Goal: Information Seeking & Learning: Find specific fact

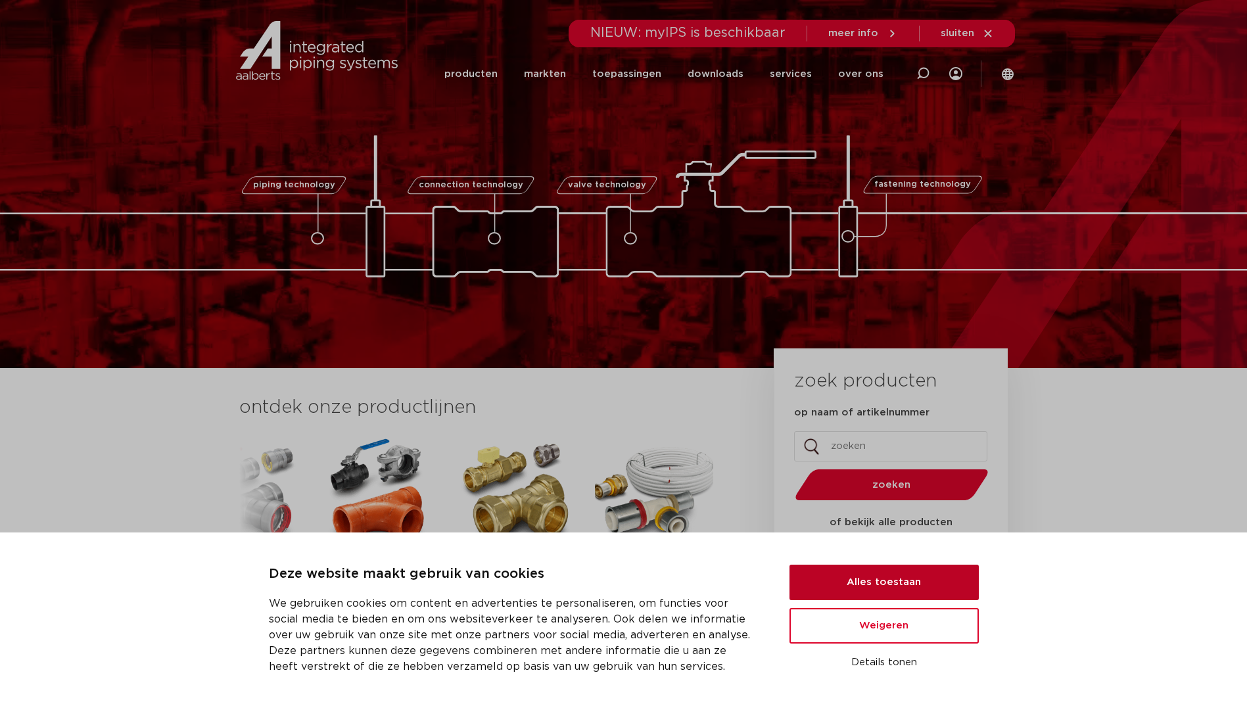
click at [910, 591] on button "Alles toestaan" at bounding box center [883, 581] width 189 height 35
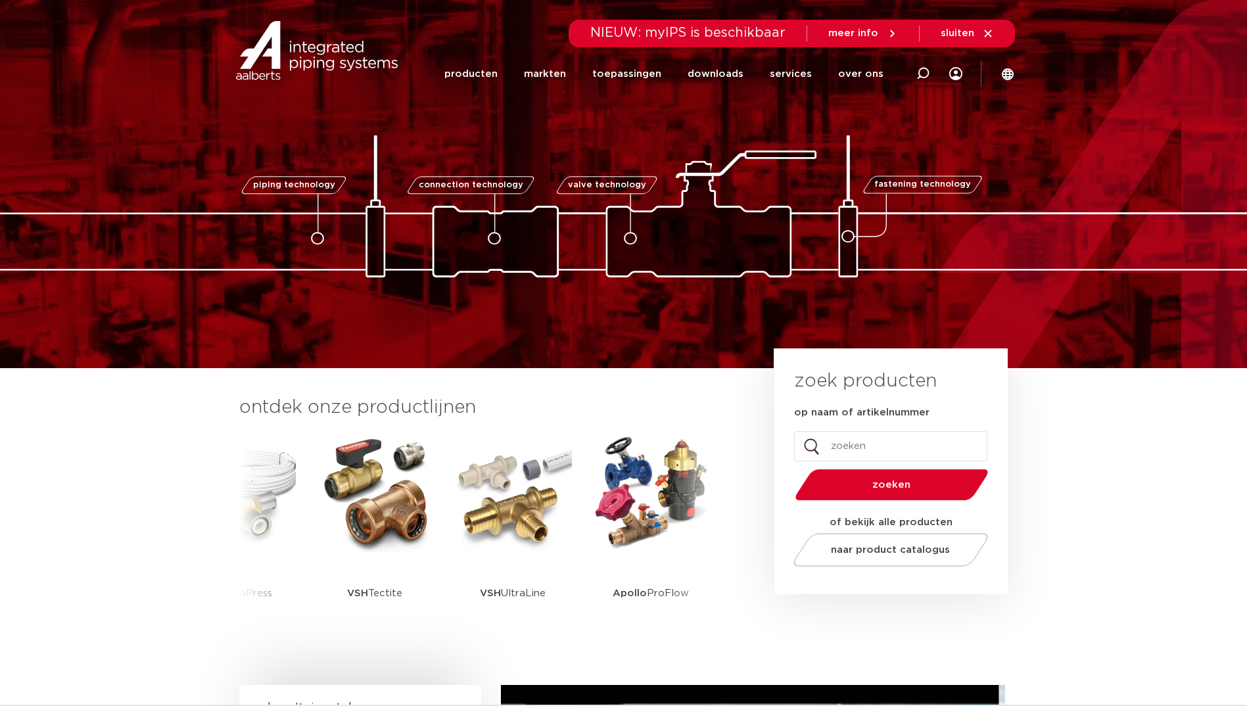
click at [854, 449] on input "op naam of artikelnummer" at bounding box center [890, 446] width 193 height 30
type input "9005"
click at [789, 468] on button "zoeken" at bounding box center [891, 485] width 204 height 34
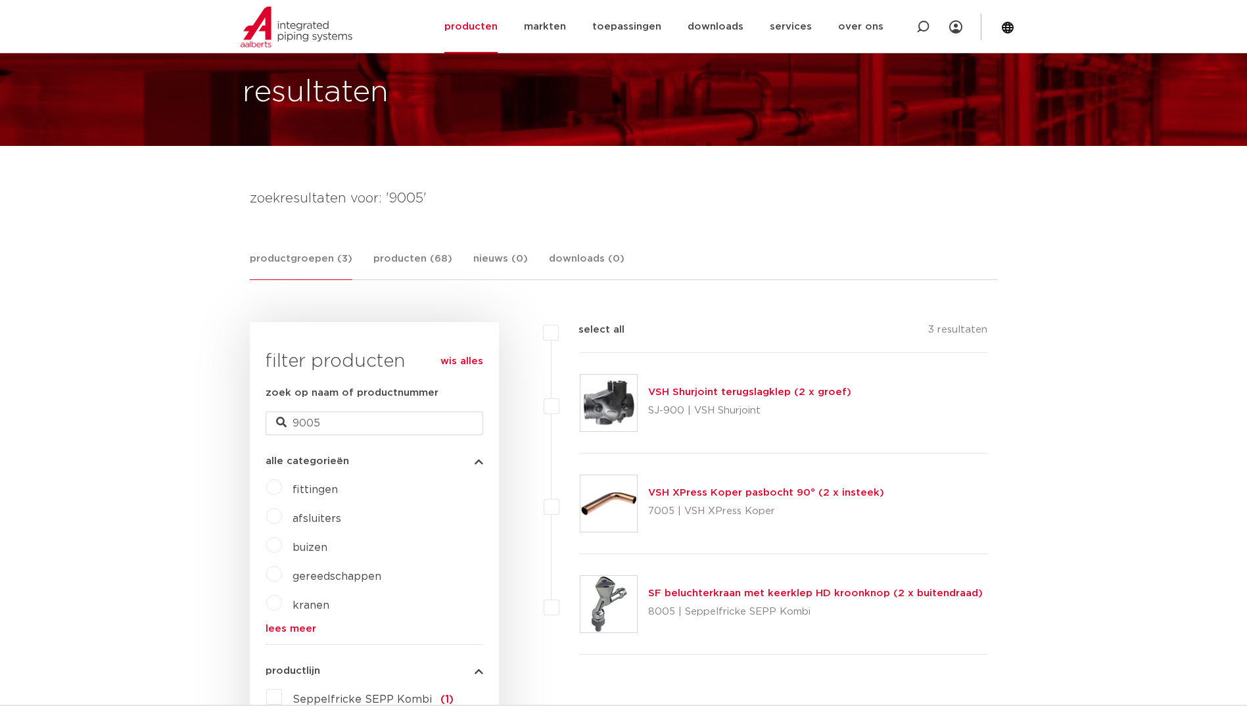
scroll to position [460, 0]
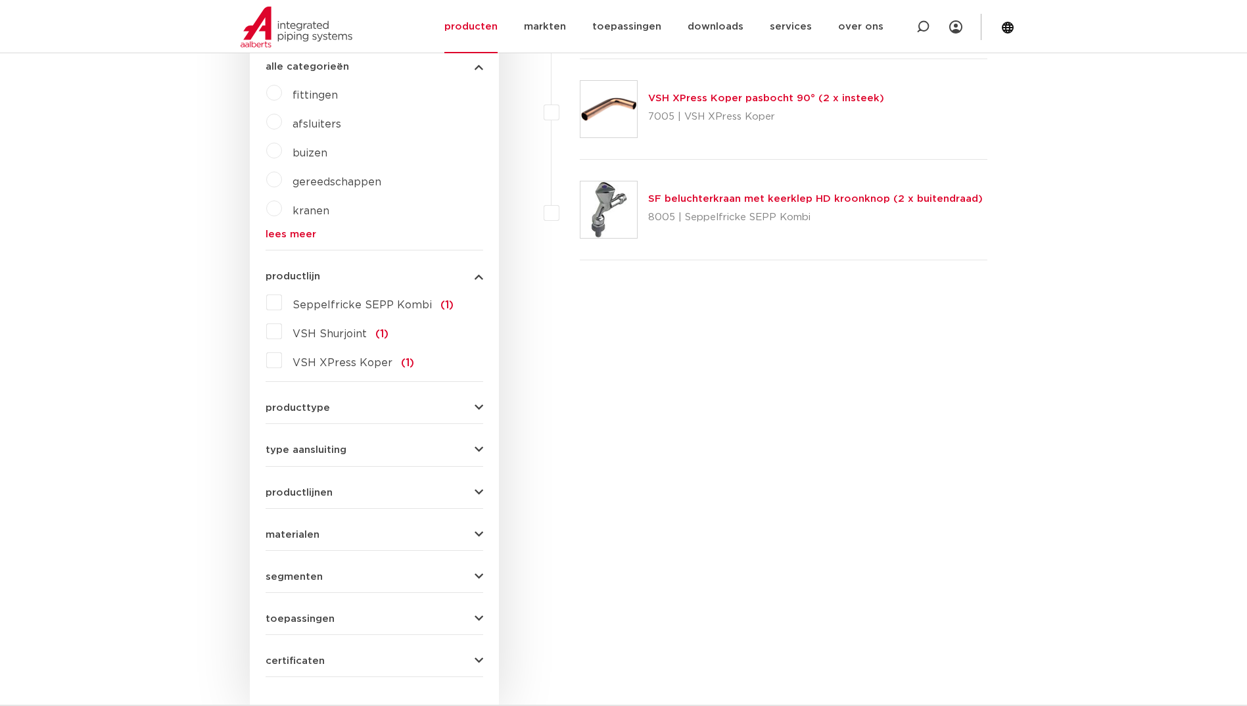
click at [282, 357] on label "VSH XPress Koper (1)" at bounding box center [348, 360] width 132 height 21
click at [0, 0] on input "VSH XPress Koper (1)" at bounding box center [0, 0] width 0 height 0
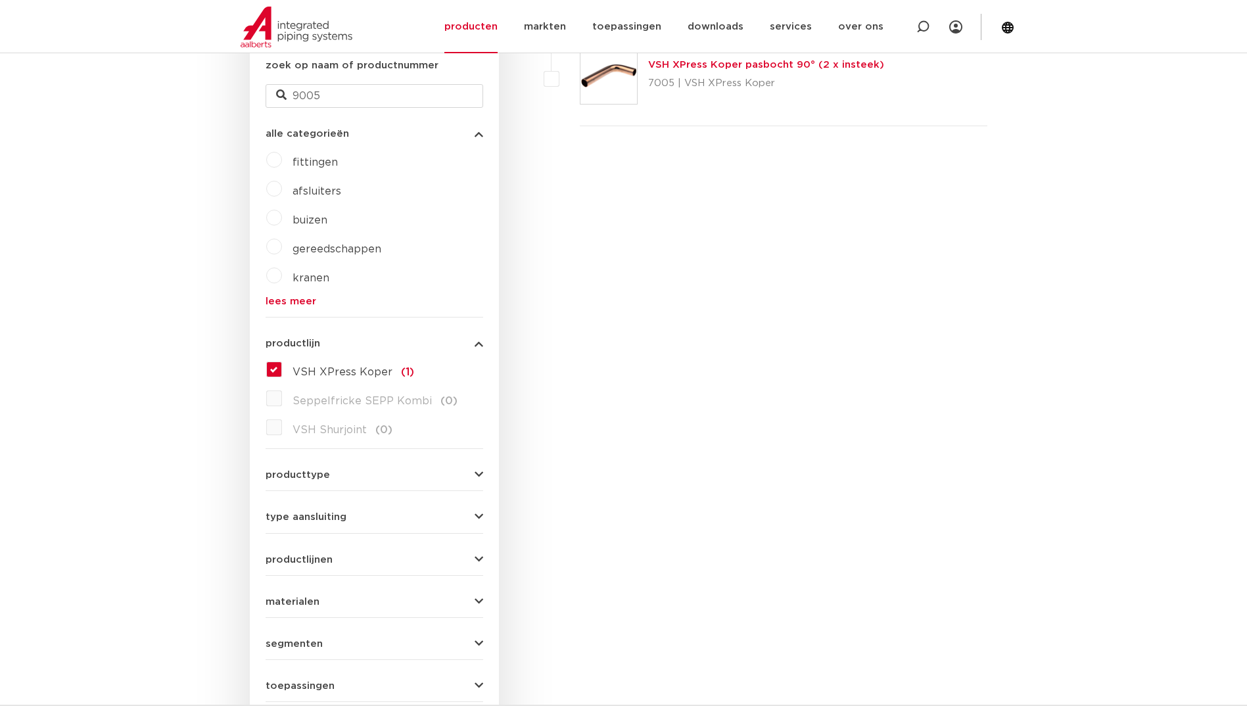
scroll to position [394, 0]
click at [282, 373] on label "VSH XPress Koper (1)" at bounding box center [348, 367] width 132 height 21
click at [0, 0] on input "VSH XPress Koper (1)" at bounding box center [0, 0] width 0 height 0
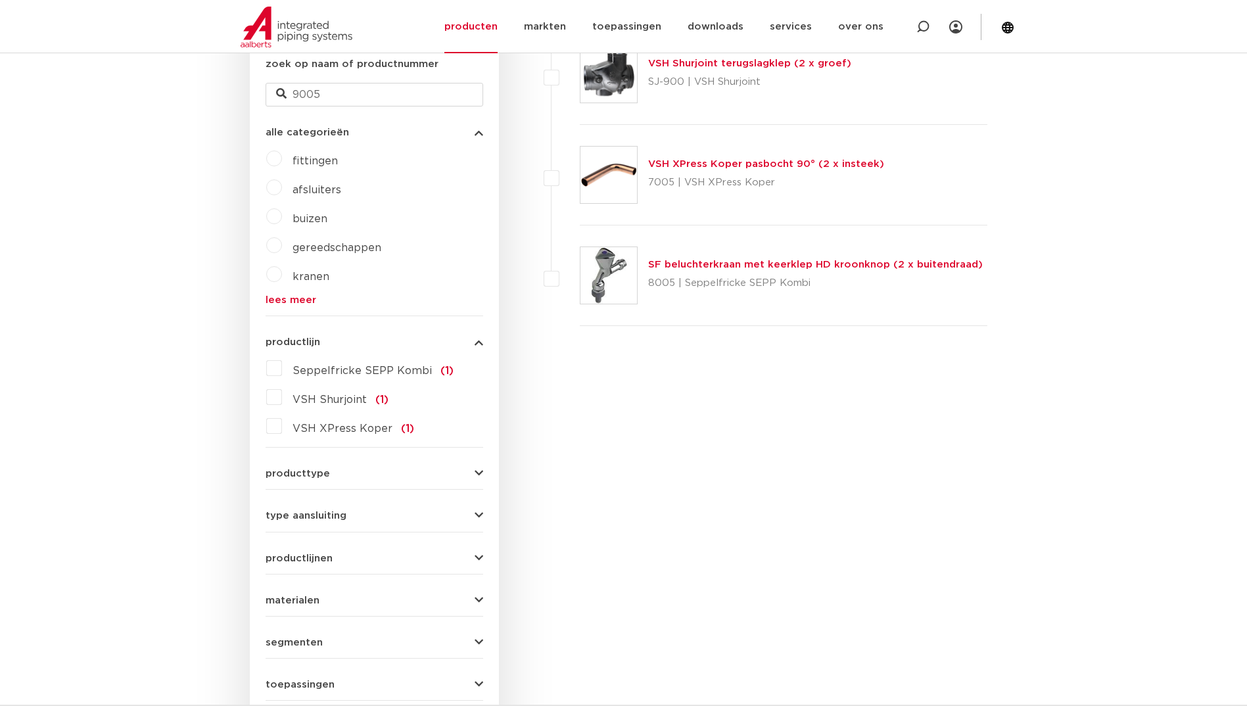
scroll to position [394, 0]
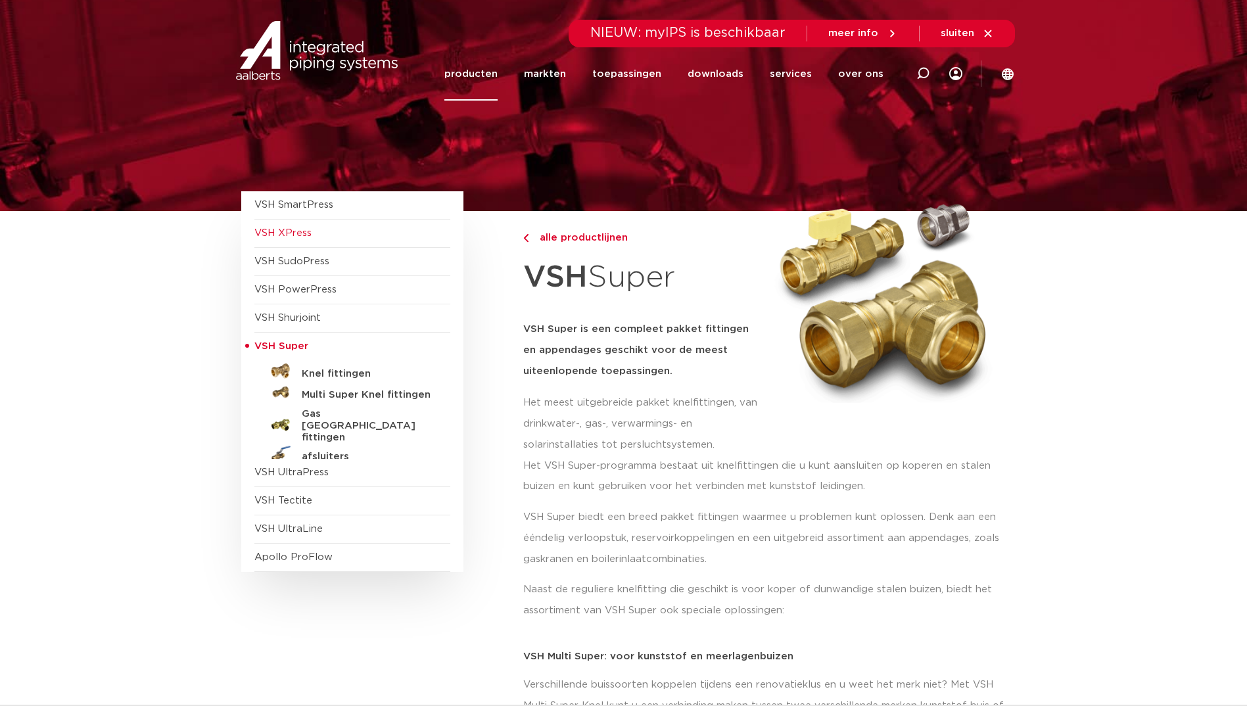
click at [313, 232] on span "VSH XPress" at bounding box center [352, 233] width 196 height 28
click at [313, 206] on span "VSH SmartPress" at bounding box center [293, 205] width 79 height 10
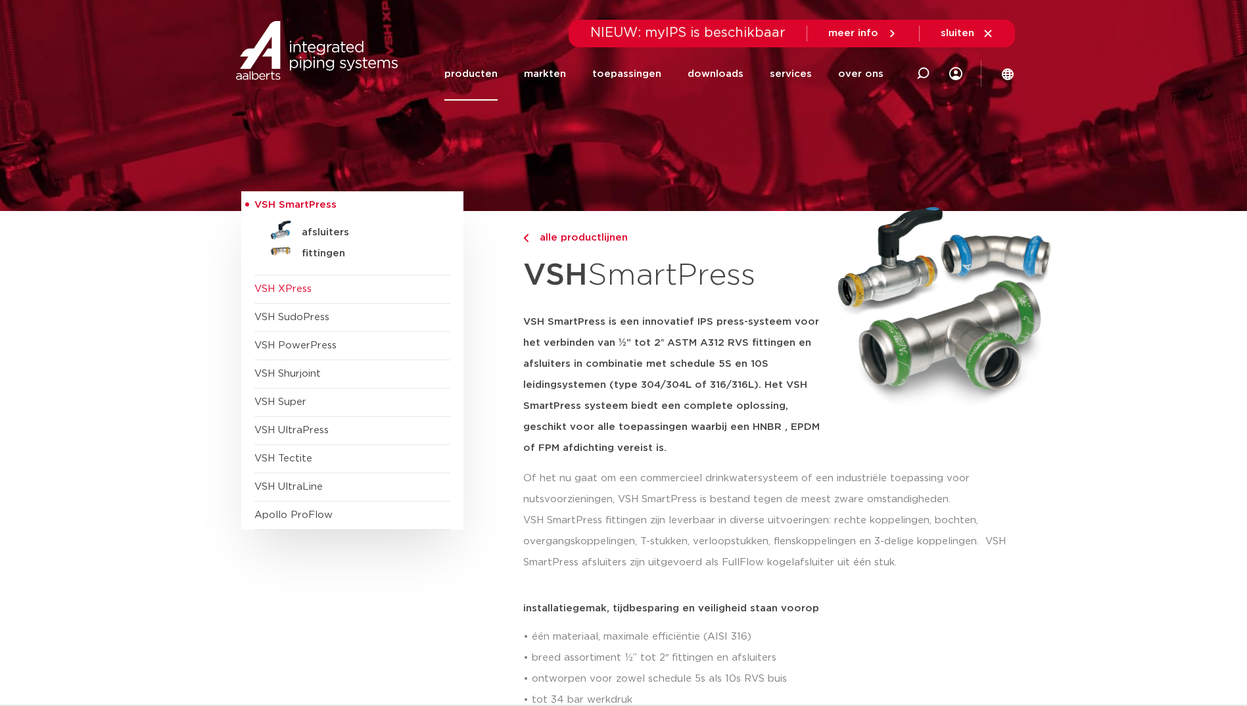
click at [307, 284] on span "VSH XPress" at bounding box center [282, 289] width 57 height 10
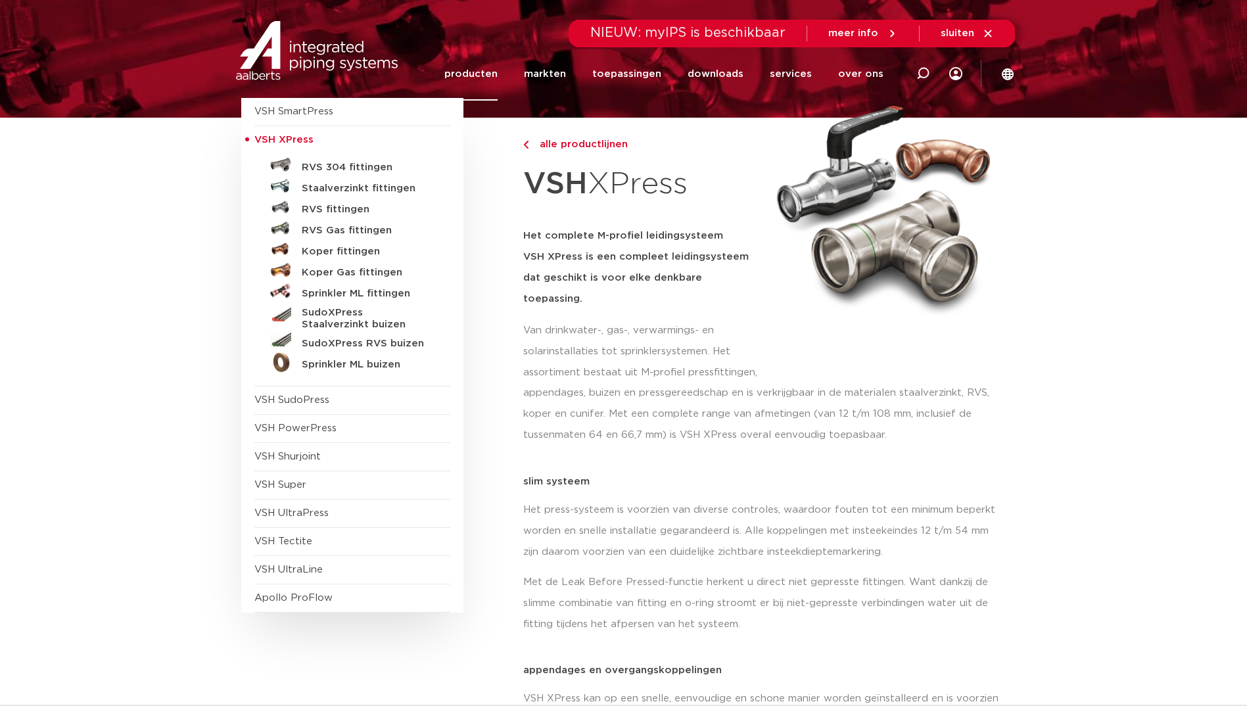
scroll to position [131, 0]
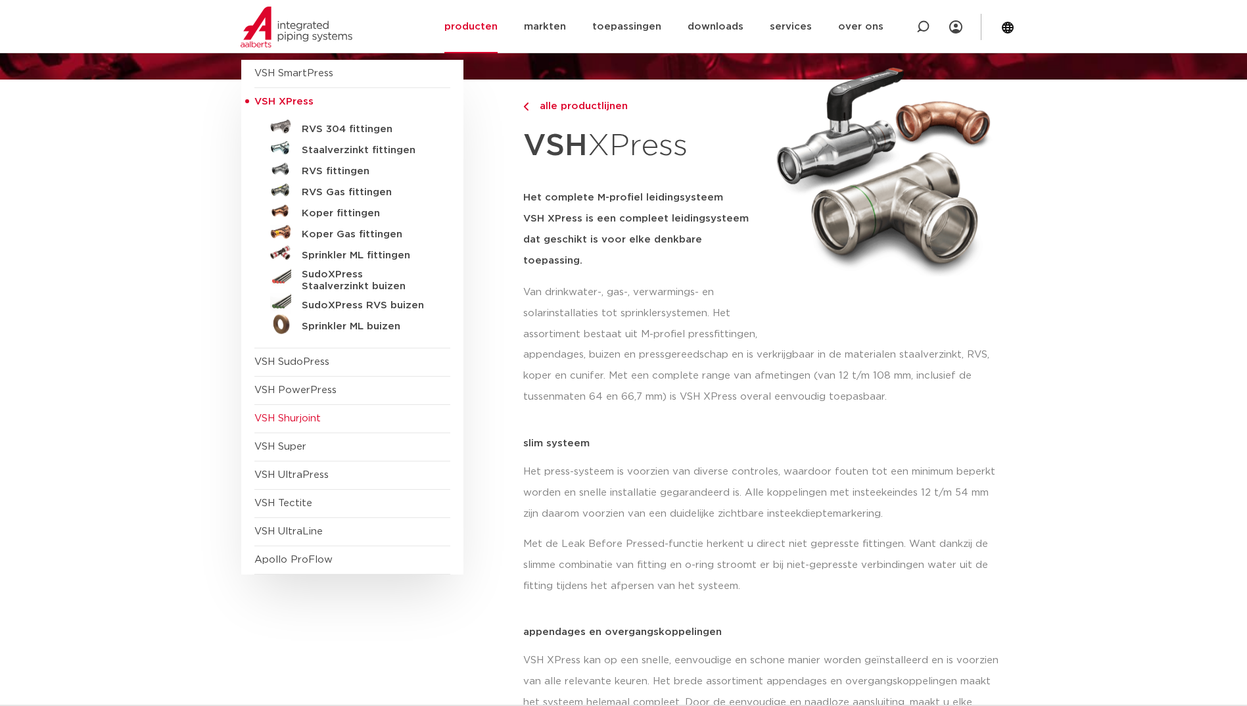
click at [306, 413] on span "VSH Shurjoint" at bounding box center [287, 418] width 66 height 10
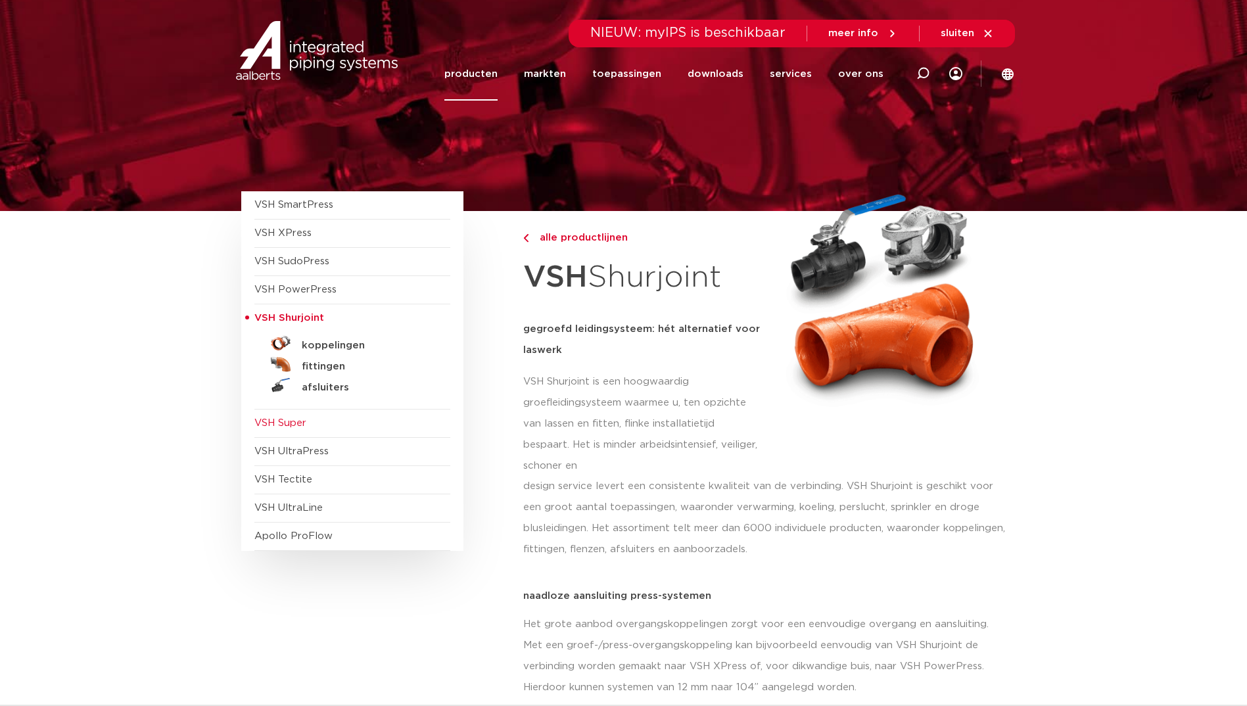
click at [303, 426] on span "VSH Super" at bounding box center [280, 423] width 52 height 10
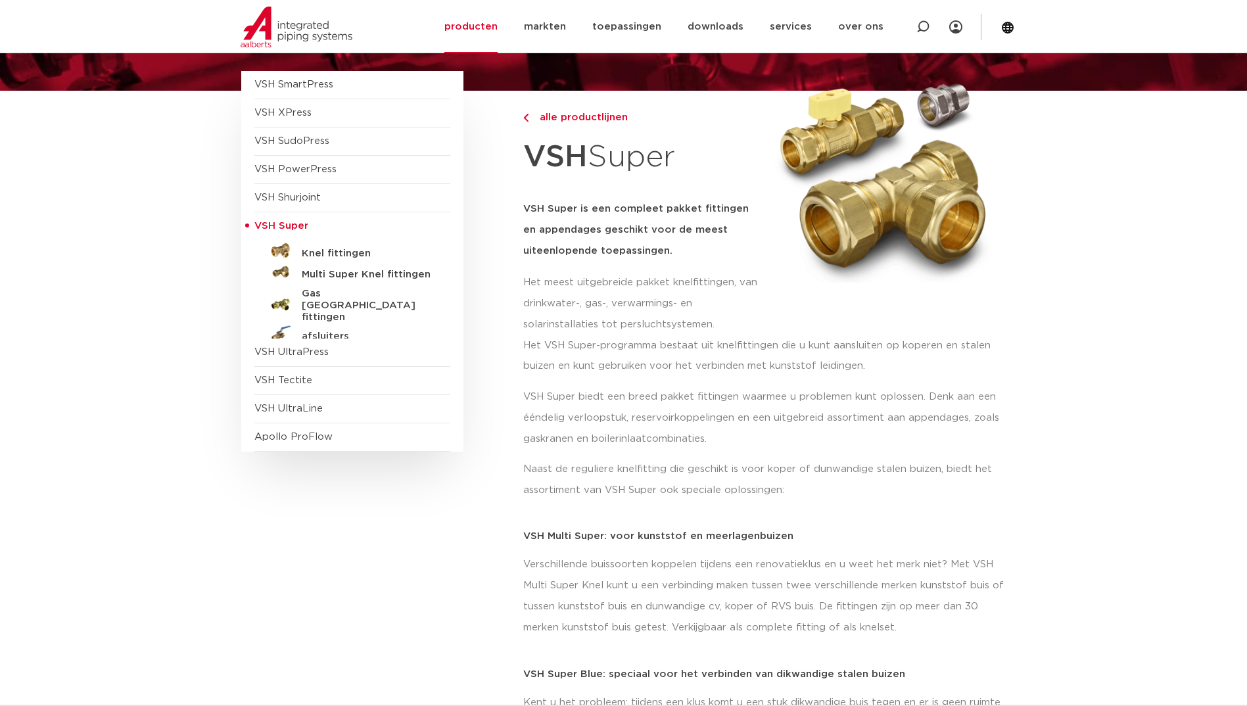
scroll to position [131, 0]
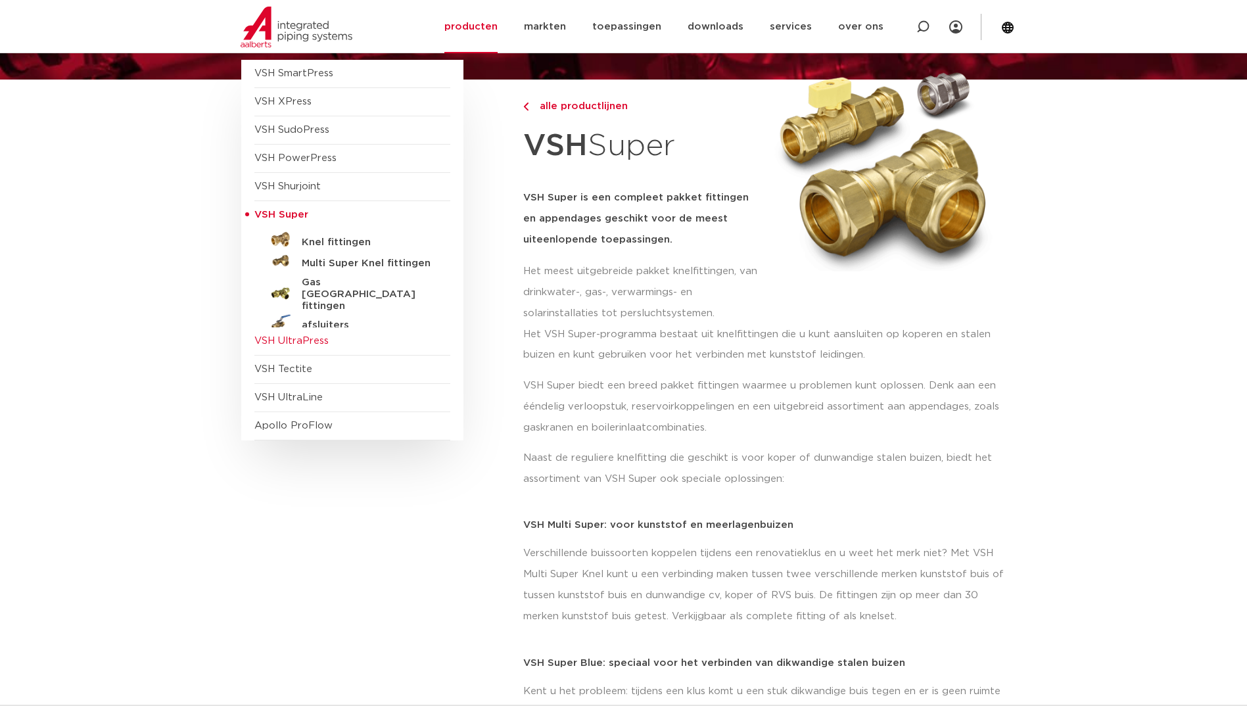
click at [321, 346] on span "VSH UltraPress" at bounding box center [291, 341] width 74 height 10
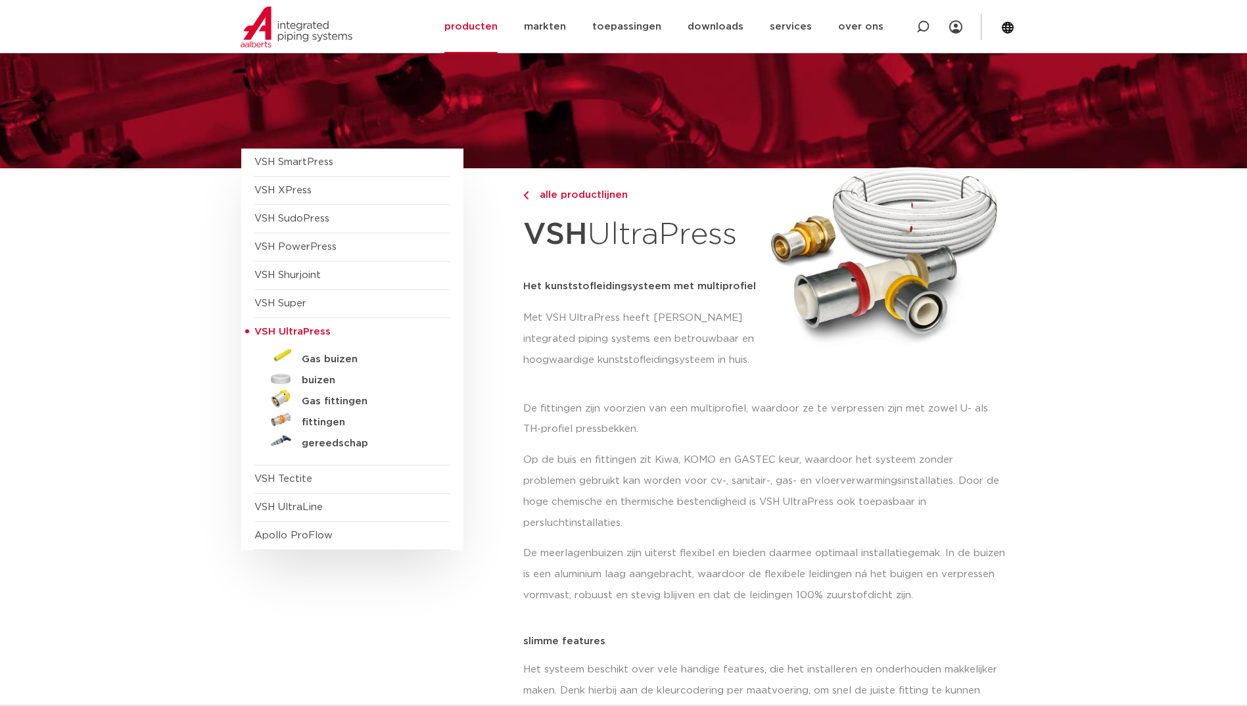
scroll to position [66, 0]
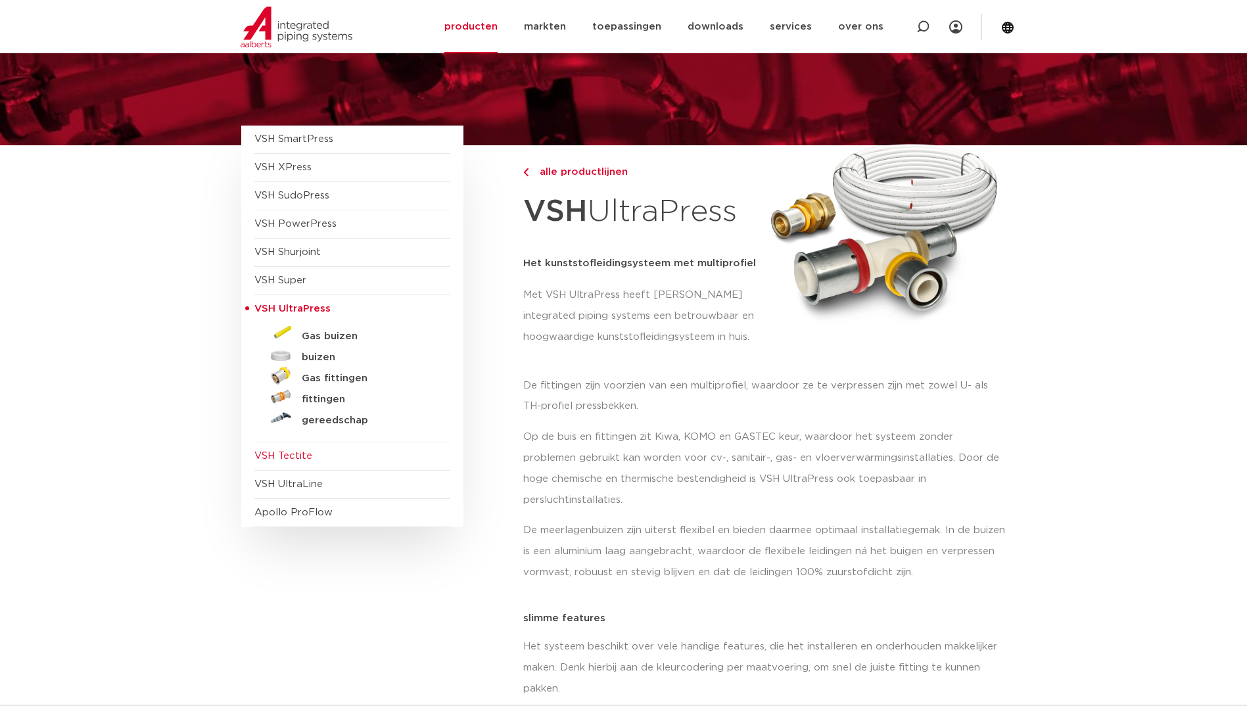
click at [271, 447] on span "VSH Tectite" at bounding box center [352, 456] width 196 height 28
click at [293, 457] on span "VSH Tectite" at bounding box center [283, 456] width 58 height 10
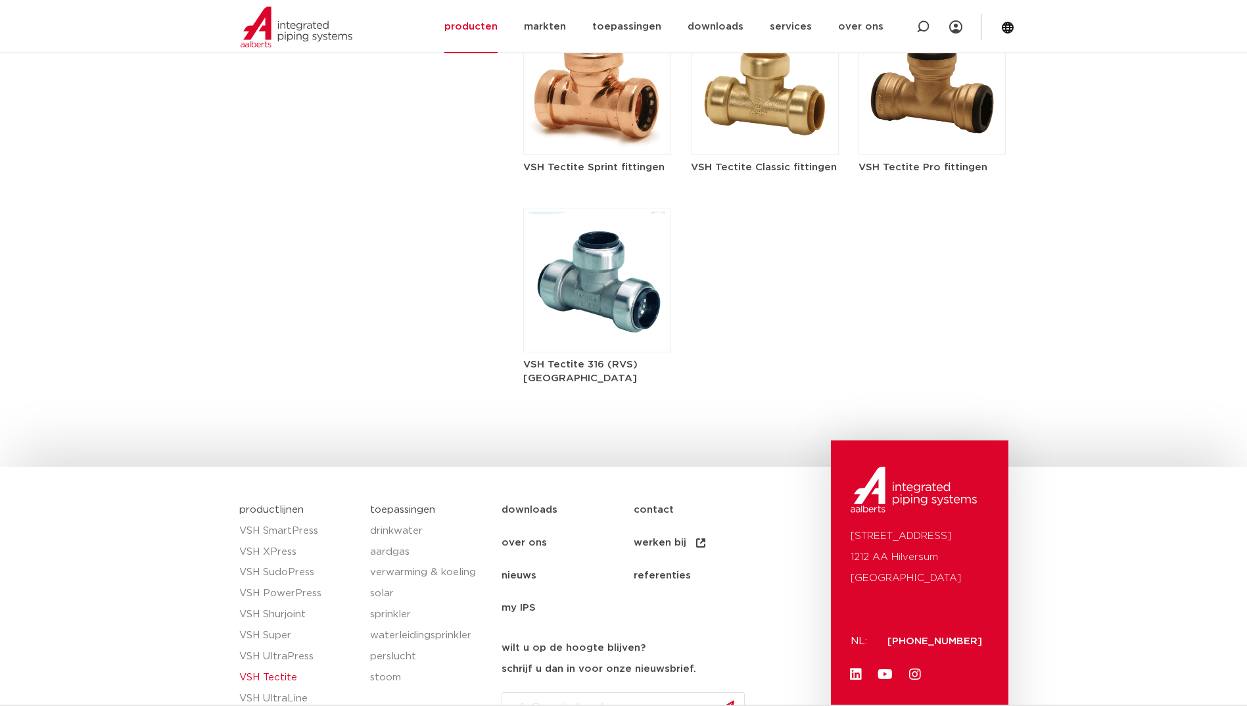
scroll to position [1511, 0]
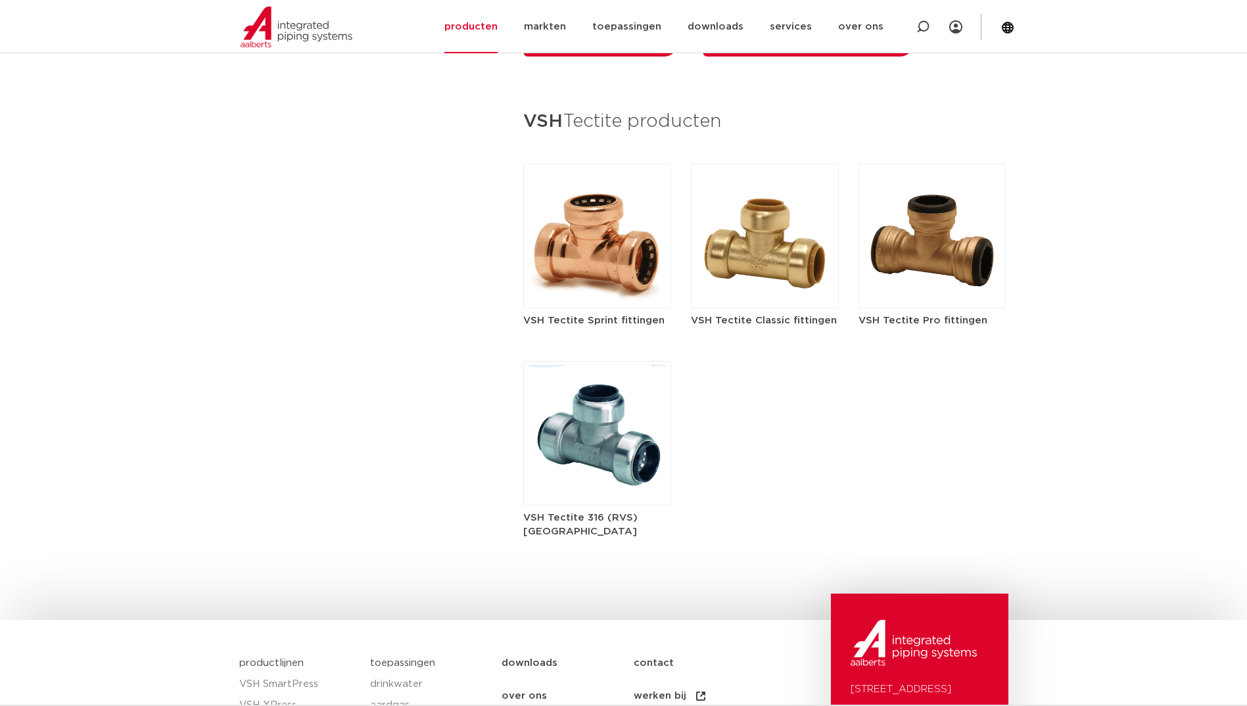
click at [628, 441] on img at bounding box center [597, 433] width 148 height 145
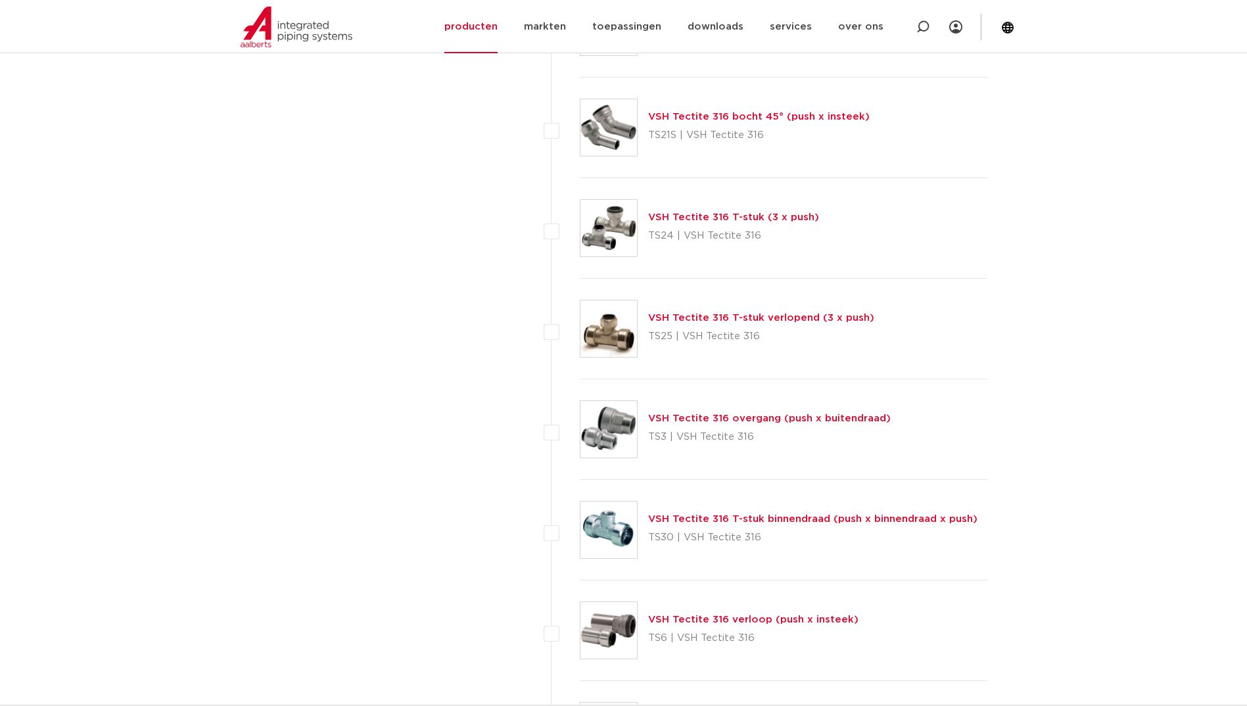
scroll to position [1314, 0]
click at [705, 213] on link "VSH Tectite 316 T-stuk (3 x push)" at bounding box center [733, 216] width 171 height 10
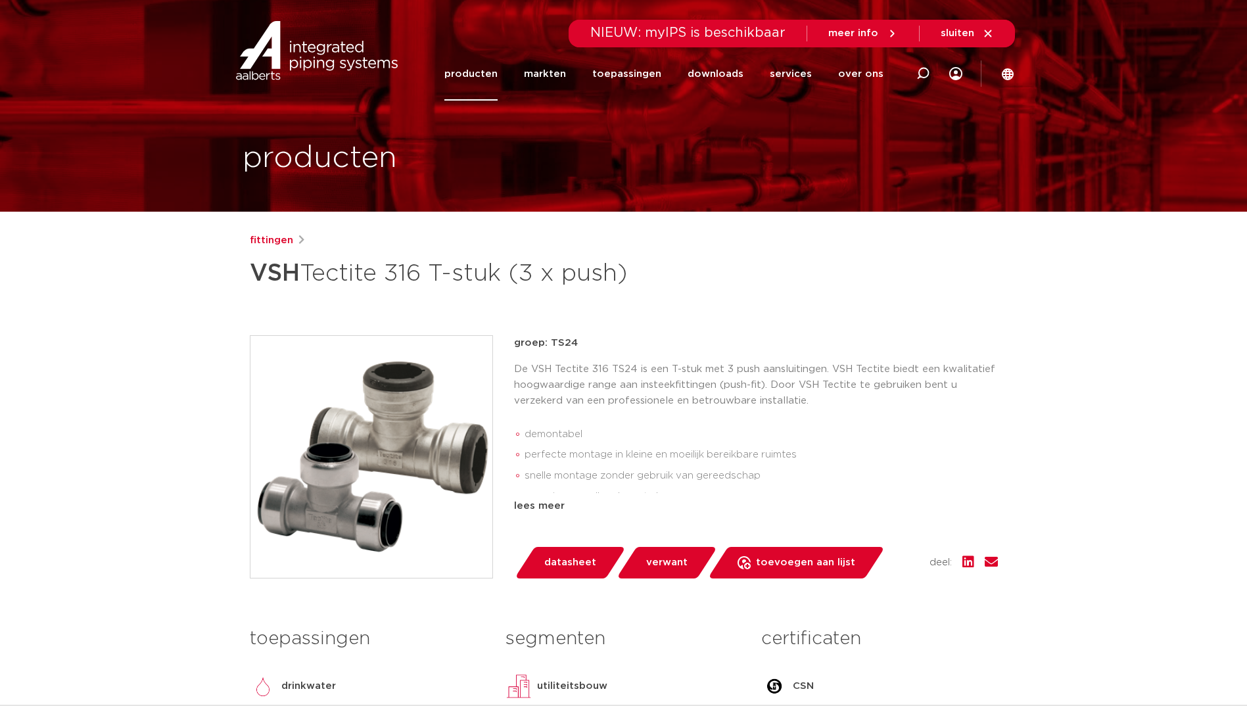
click at [553, 555] on span "datasheet" at bounding box center [570, 562] width 52 height 21
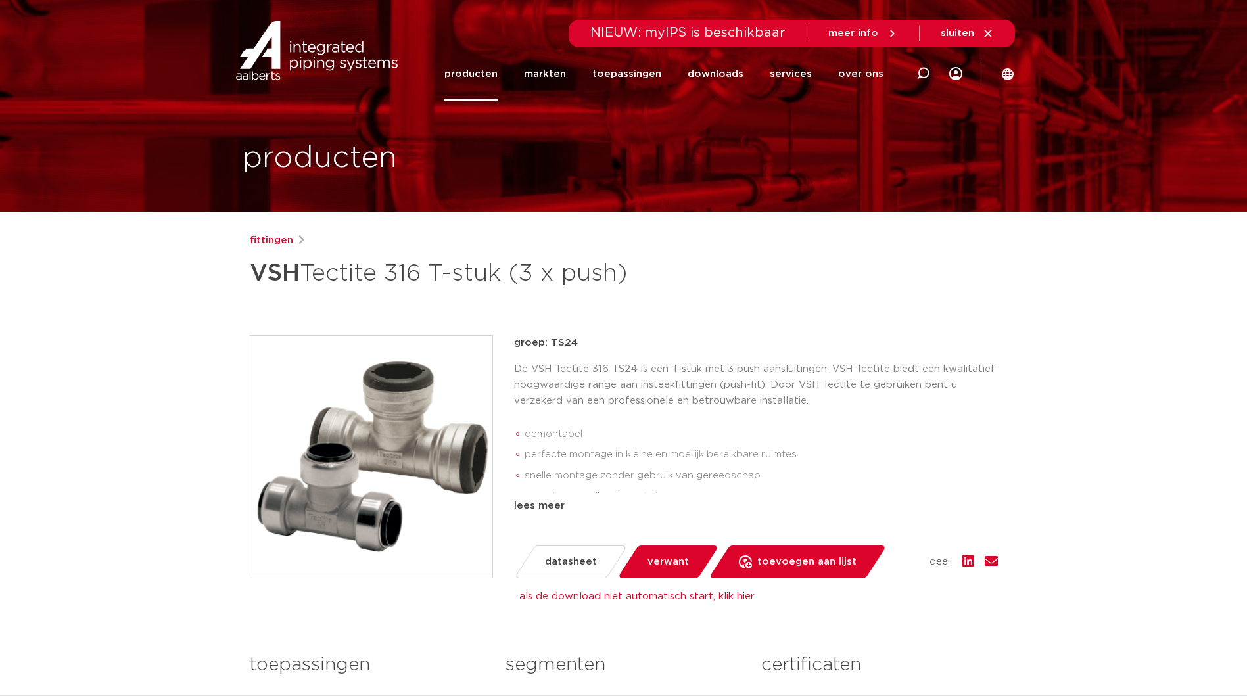
click at [992, 176] on div "producten" at bounding box center [624, 106] width 782 height 212
click at [907, 75] on div at bounding box center [922, 74] width 53 height 54
type input "cartridge"
click button "Zoeken" at bounding box center [0, 0] width 0 height 0
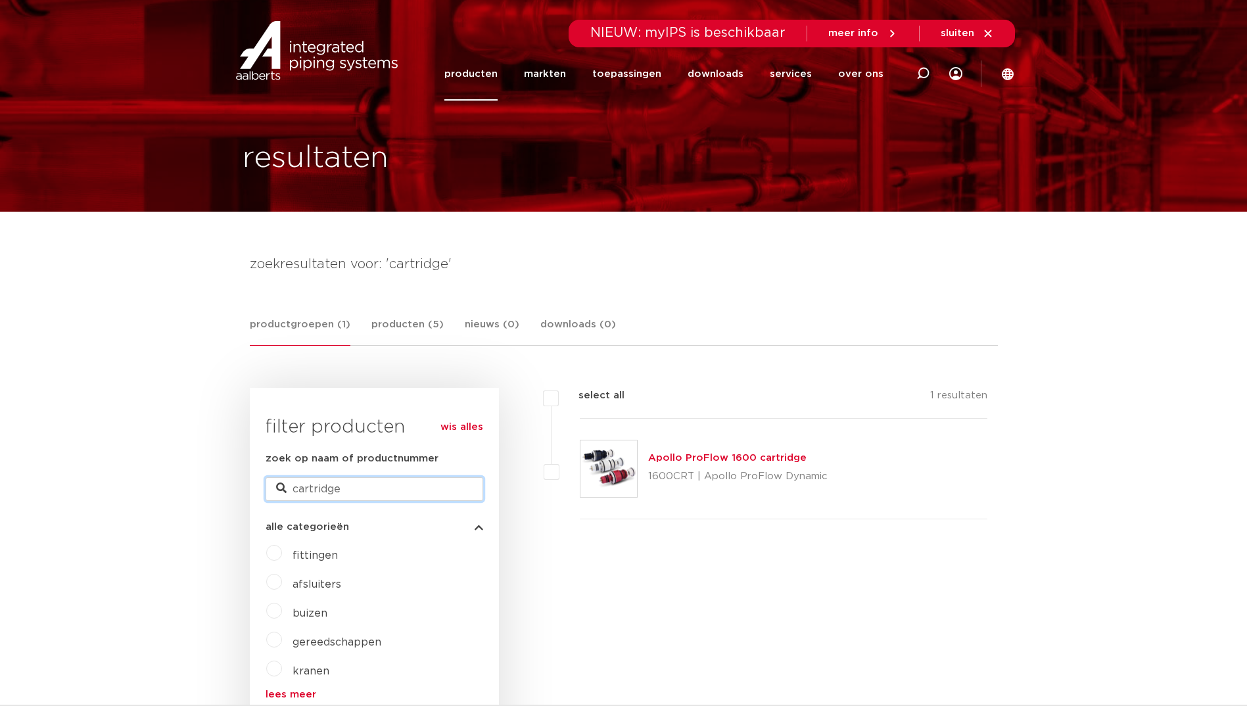
click at [362, 492] on input "cartridge" at bounding box center [373, 489] width 217 height 24
drag, startPoint x: 362, startPoint y: 492, endPoint x: 279, endPoint y: 490, distance: 83.5
click at [279, 490] on div "zoek op naam of productnummer [GEOGRAPHIC_DATA]" at bounding box center [373, 476] width 217 height 50
type input "tectite"
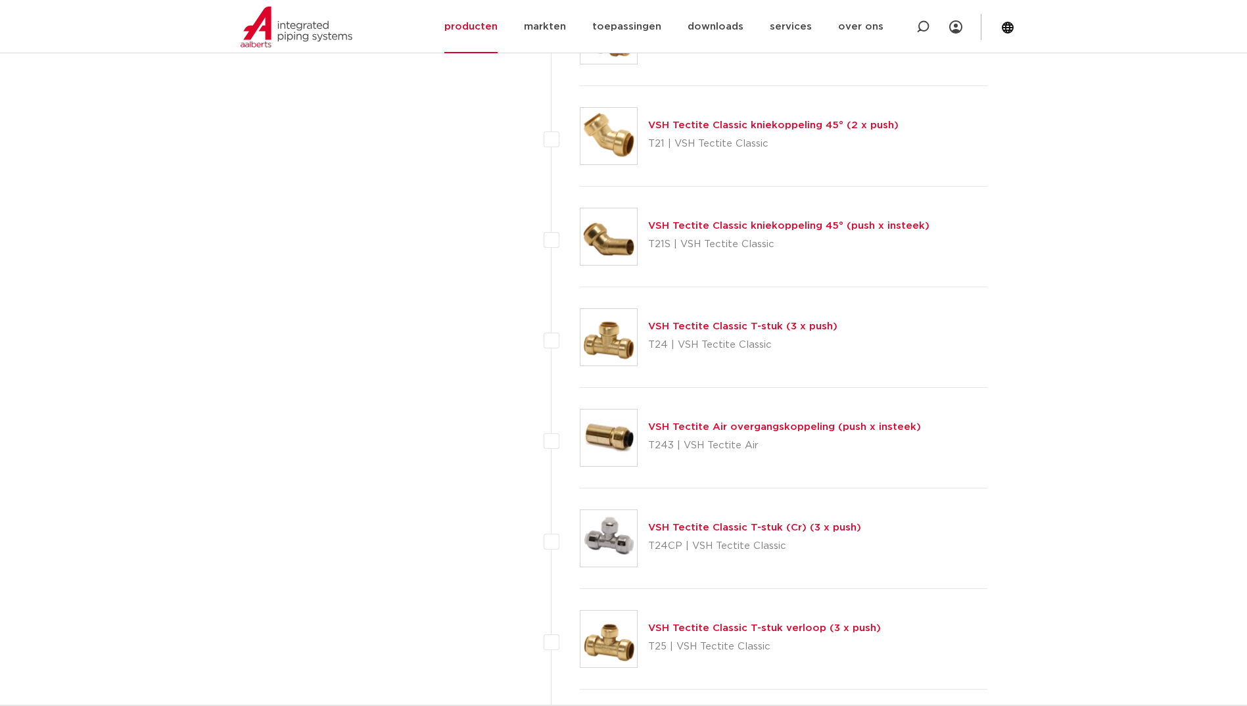
scroll to position [2497, 0]
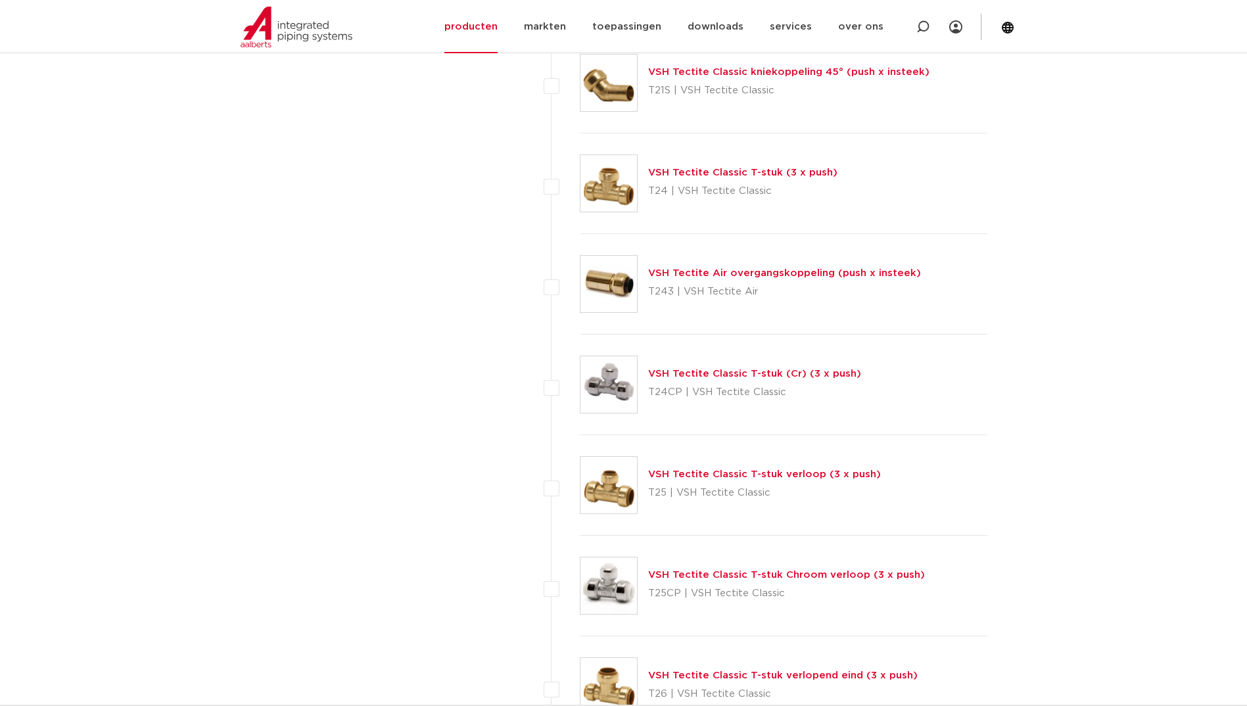
click at [717, 170] on link "VSH Tectite Classic T-stuk (3 x push)" at bounding box center [742, 173] width 189 height 10
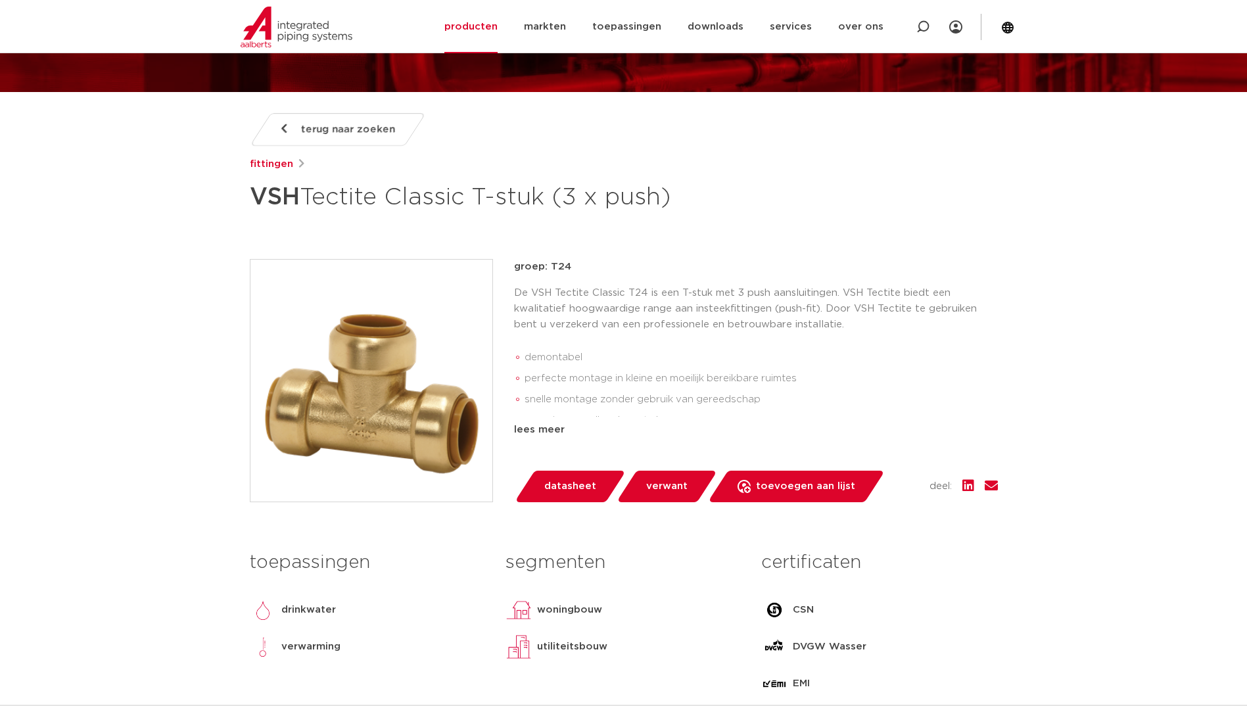
scroll to position [197, 0]
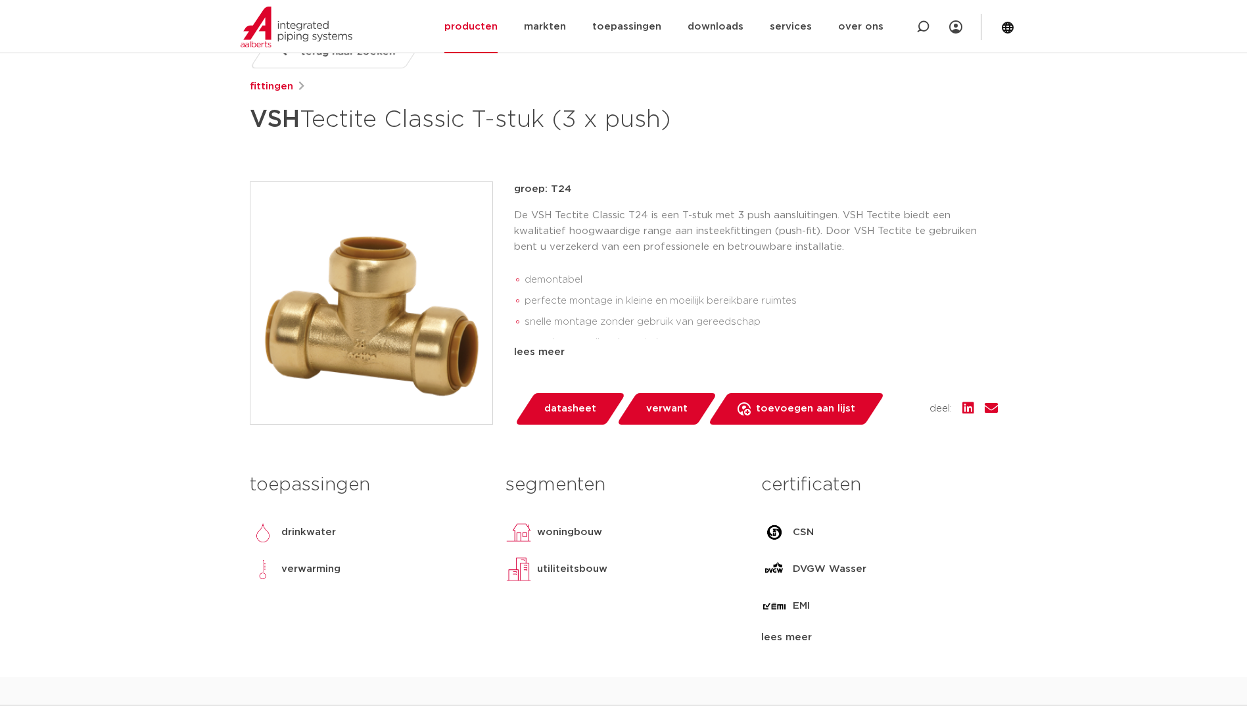
click at [533, 350] on div "lees meer" at bounding box center [756, 352] width 484 height 16
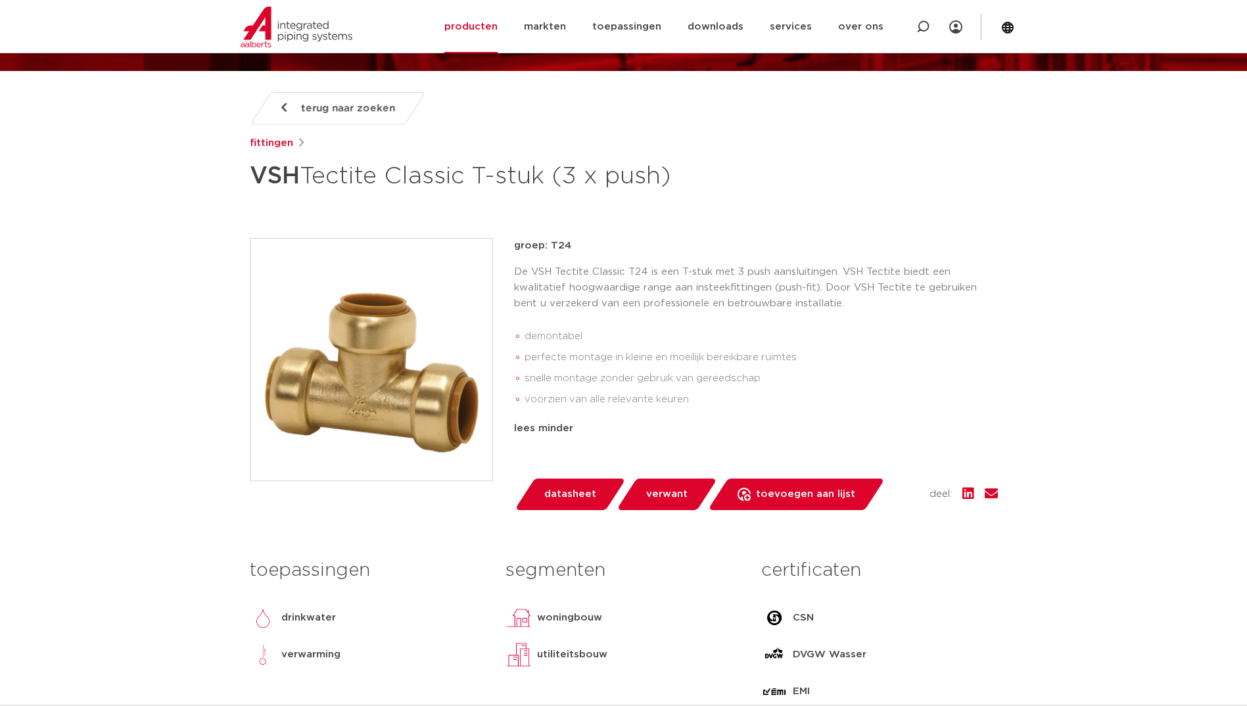
scroll to position [131, 0]
